Goal: Navigation & Orientation: Find specific page/section

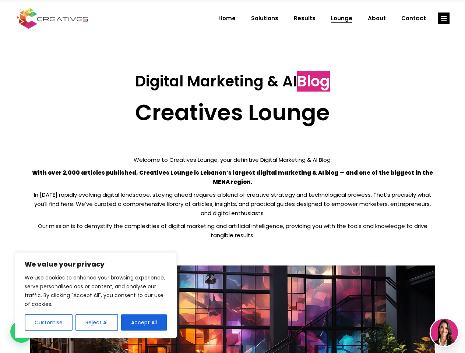
click at [232, 177] on p "With over 2,000 articles published, Creatives Lounge is Lebanon’s largest digit…" at bounding box center [232, 177] width 405 height 18
click at [48, 323] on button "Customise" at bounding box center [49, 323] width 48 height 16
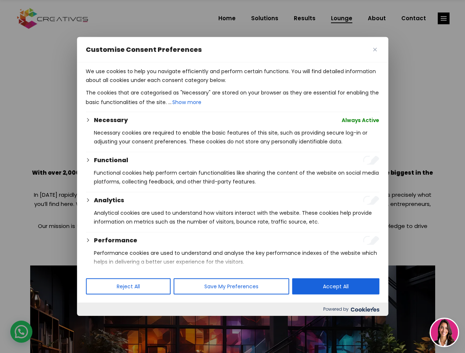
click at [96, 323] on div at bounding box center [232, 176] width 465 height 353
click at [144, 85] on p "We use cookies to help you navigate efficiently and perform certain functions. …" at bounding box center [232, 76] width 293 height 18
click at [443, 18] on div at bounding box center [232, 176] width 465 height 353
click at [444, 333] on img at bounding box center [443, 332] width 27 height 27
